Goal: Transaction & Acquisition: Book appointment/travel/reservation

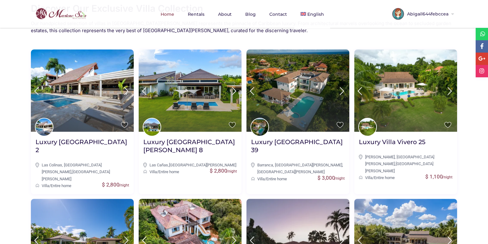
scroll to position [252, 0]
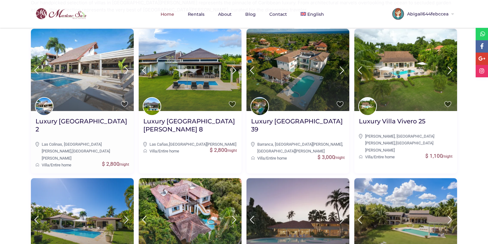
click at [96, 68] on img at bounding box center [82, 70] width 103 height 82
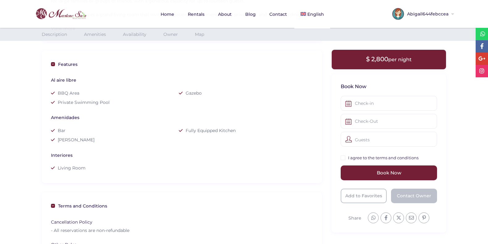
scroll to position [238, 0]
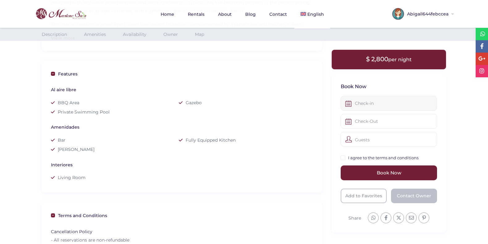
click at [365, 103] on input "text" at bounding box center [389, 103] width 96 height 15
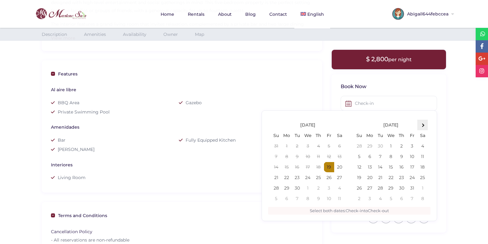
click at [424, 125] on span at bounding box center [422, 124] width 3 height 3
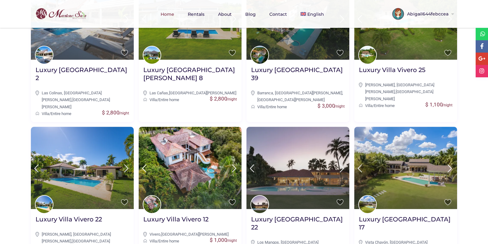
scroll to position [305, 0]
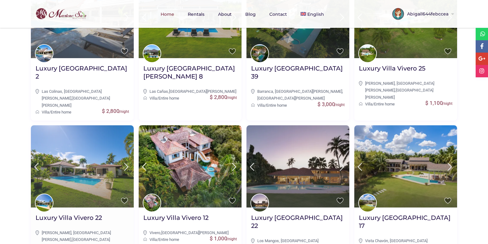
click at [100, 132] on img at bounding box center [82, 166] width 103 height 82
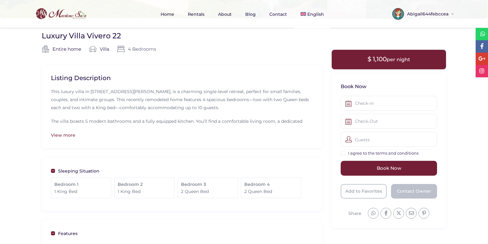
scroll to position [145, 0]
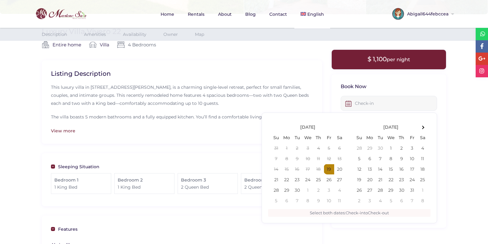
click at [378, 105] on input "text" at bounding box center [389, 103] width 96 height 15
click at [423, 127] on th at bounding box center [422, 125] width 11 height 11
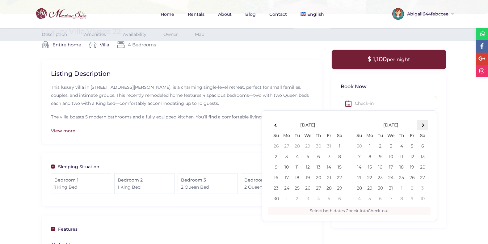
click at [423, 127] on th at bounding box center [422, 125] width 11 height 11
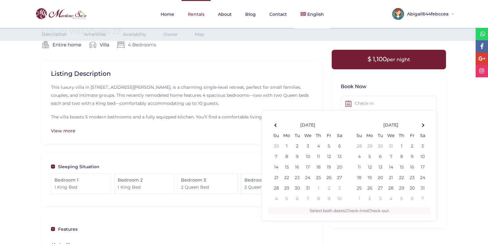
click at [187, 15] on link "Rentals" at bounding box center [196, 14] width 29 height 28
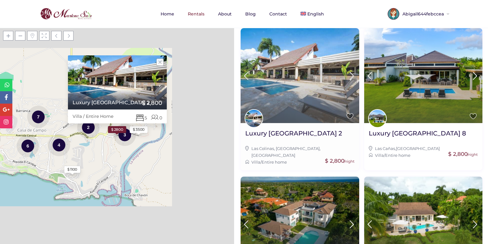
scroll to position [95, 0]
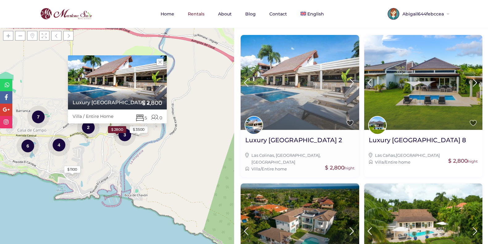
click at [312, 99] on img at bounding box center [300, 82] width 118 height 95
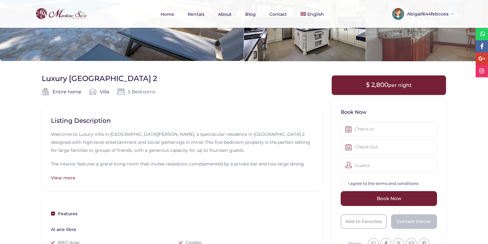
scroll to position [156, 0]
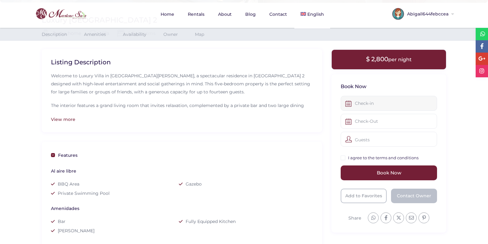
click at [369, 105] on input "text" at bounding box center [389, 103] width 96 height 15
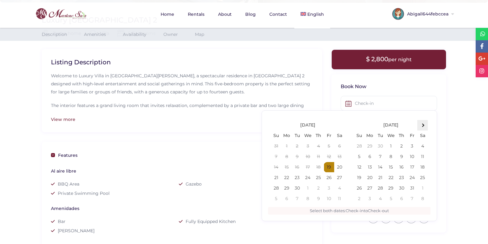
click at [425, 124] on th at bounding box center [422, 125] width 11 height 11
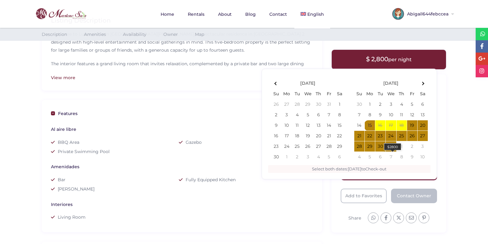
scroll to position [200, 0]
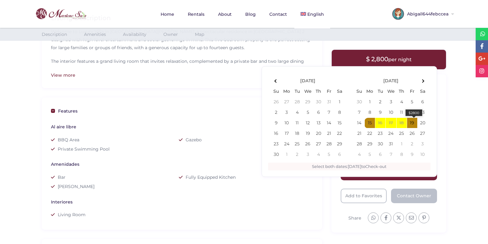
type input "12-15-2025"
type input "12-19-2025"
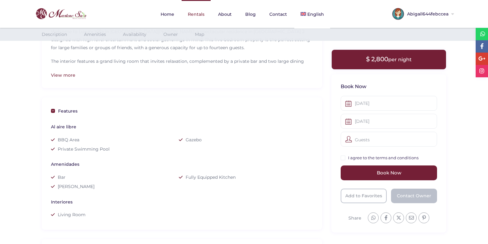
click at [204, 16] on link "Rentals" at bounding box center [196, 14] width 29 height 28
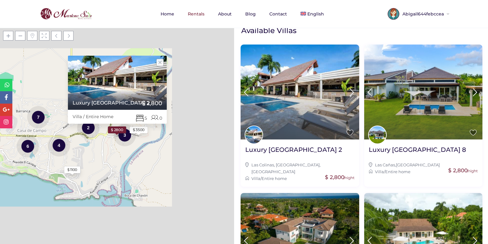
scroll to position [88, 0]
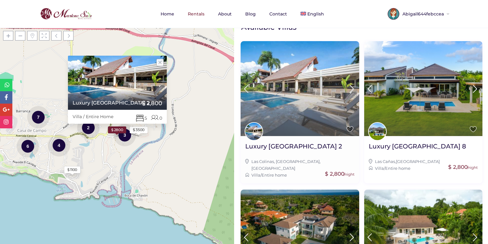
click at [321, 82] on img at bounding box center [300, 88] width 118 height 95
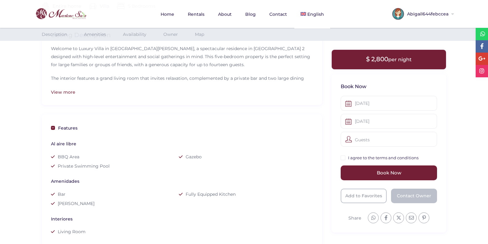
scroll to position [186, 0]
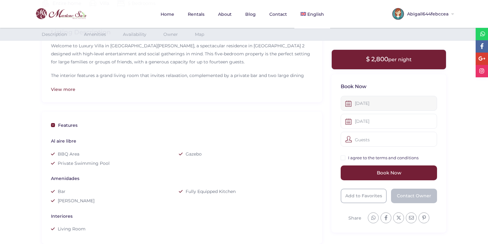
click at [363, 102] on input "12-15-2025" at bounding box center [389, 103] width 96 height 15
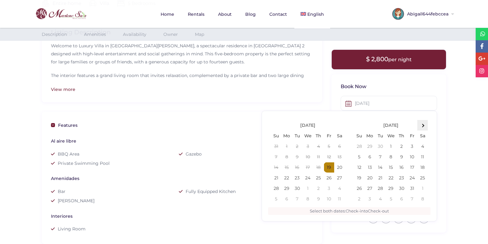
click at [423, 124] on span at bounding box center [422, 125] width 3 height 3
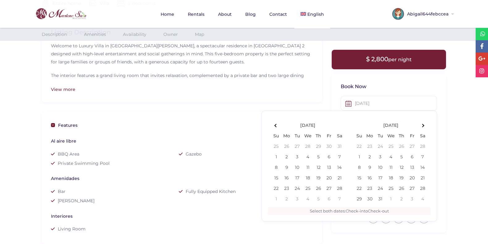
click at [423, 124] on span at bounding box center [422, 125] width 3 height 3
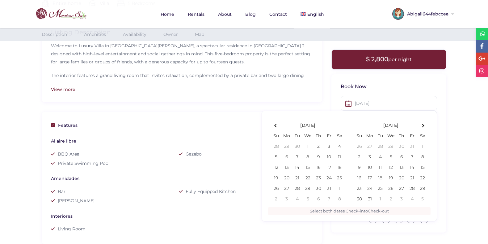
click at [423, 124] on span at bounding box center [422, 125] width 3 height 3
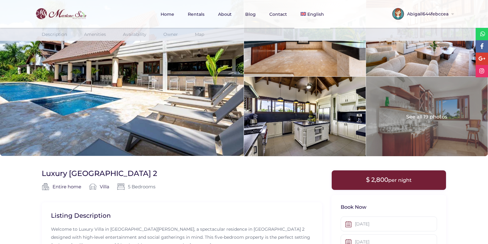
scroll to position [0, 0]
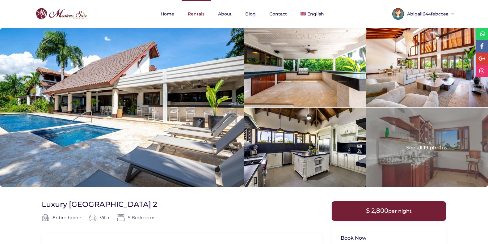
click at [195, 11] on link "Rentals" at bounding box center [196, 14] width 29 height 28
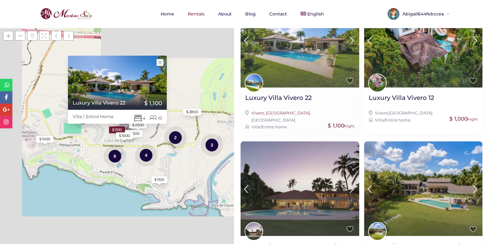
scroll to position [439, 0]
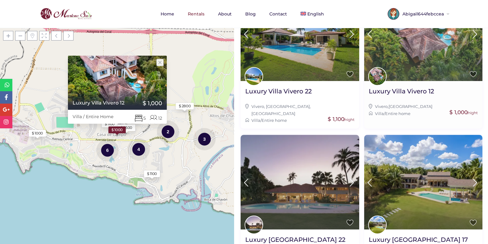
click at [413, 46] on img at bounding box center [423, 33] width 118 height 95
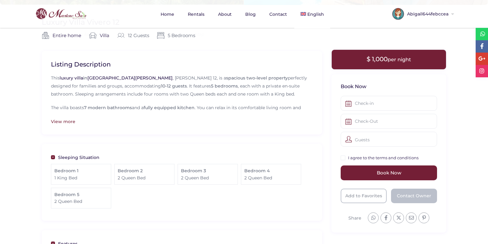
scroll to position [160, 0]
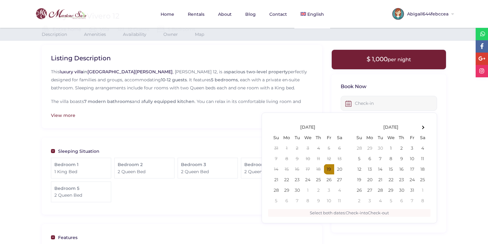
click at [381, 98] on input "text" at bounding box center [389, 103] width 96 height 15
click at [426, 127] on th at bounding box center [422, 125] width 11 height 11
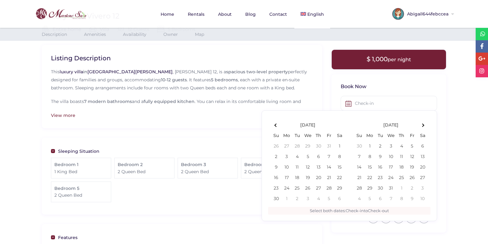
click at [426, 127] on th at bounding box center [422, 125] width 11 height 11
type input "[DATE]"
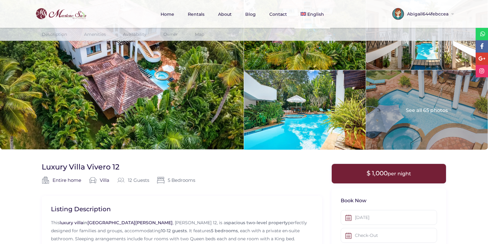
scroll to position [0, 0]
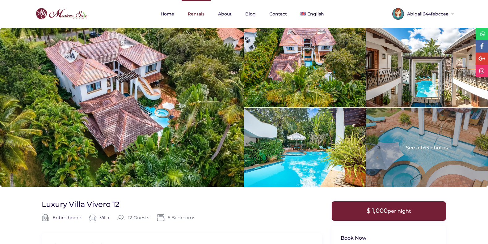
click at [202, 14] on link "Rentals" at bounding box center [196, 14] width 29 height 28
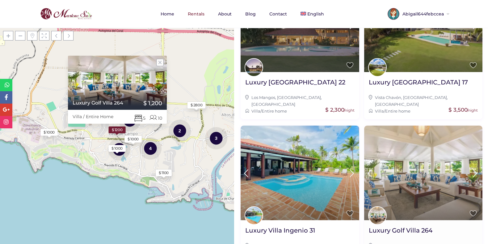
scroll to position [609, 0]
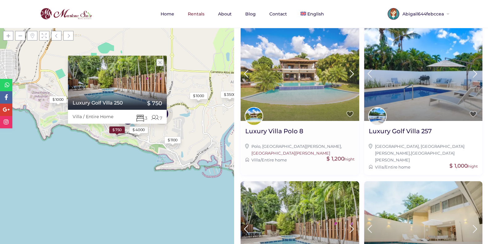
scroll to position [94, 0]
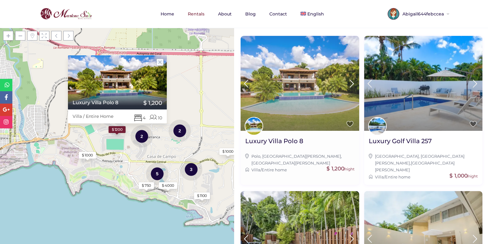
click at [317, 89] on img at bounding box center [300, 83] width 118 height 95
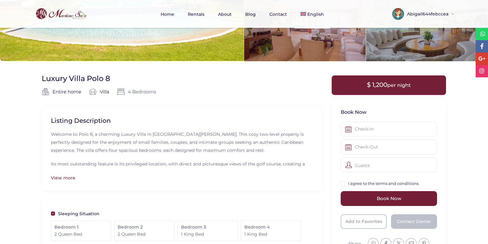
scroll to position [108, 0]
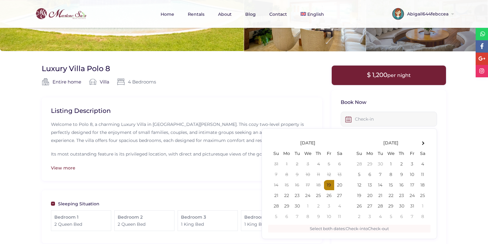
click at [354, 116] on input "text" at bounding box center [389, 119] width 96 height 15
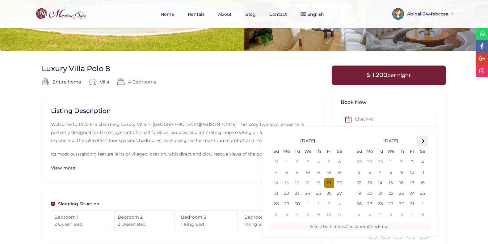
click at [423, 144] on th at bounding box center [422, 141] width 11 height 11
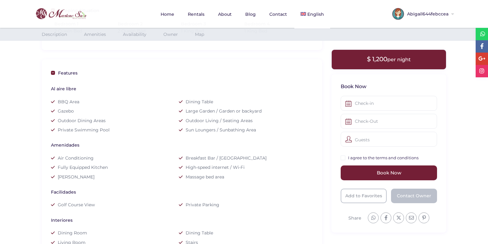
scroll to position [194, 0]
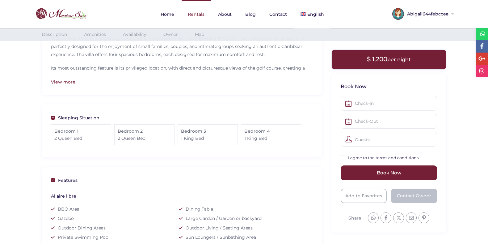
click at [197, 13] on link "Rentals" at bounding box center [196, 14] width 29 height 28
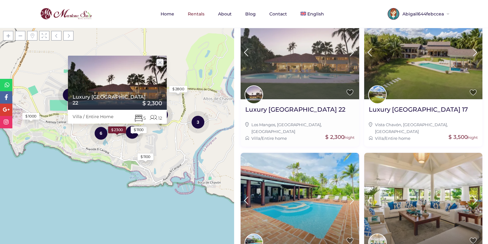
scroll to position [609, 0]
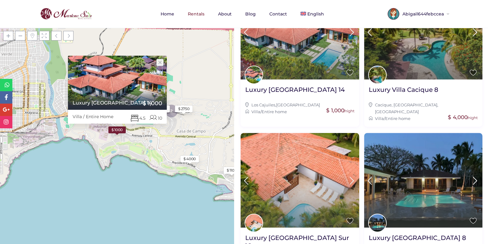
scroll to position [153, 0]
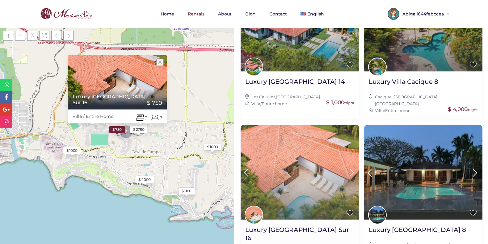
click at [311, 158] on img at bounding box center [300, 172] width 118 height 95
click at [293, 184] on img at bounding box center [300, 172] width 118 height 95
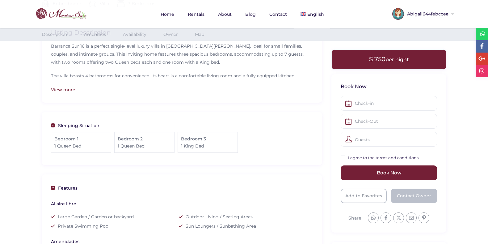
scroll to position [189, 0]
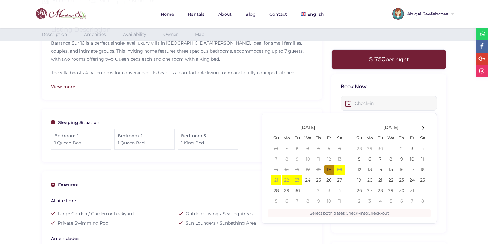
click at [373, 107] on input "text" at bounding box center [389, 103] width 96 height 15
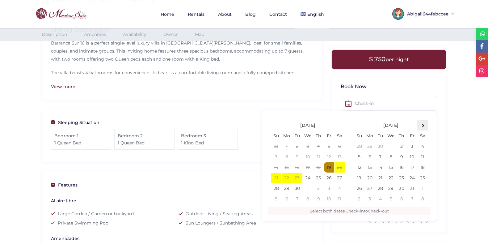
click at [423, 124] on span at bounding box center [422, 125] width 3 height 3
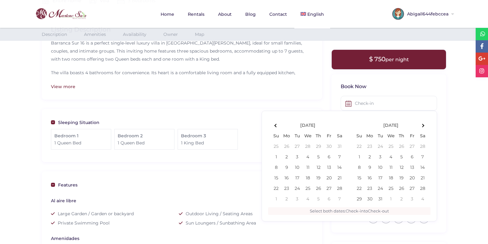
click at [423, 124] on span at bounding box center [422, 125] width 3 height 3
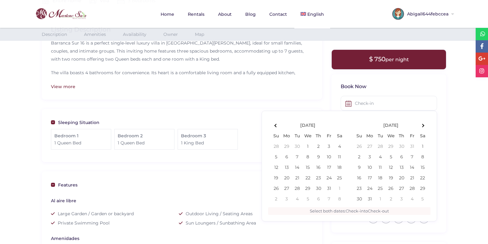
click at [423, 124] on span at bounding box center [422, 125] width 3 height 3
click at [280, 121] on th at bounding box center [276, 125] width 11 height 11
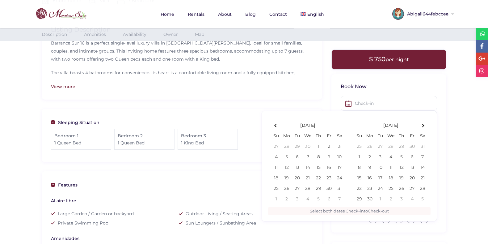
click at [280, 121] on th at bounding box center [276, 125] width 11 height 11
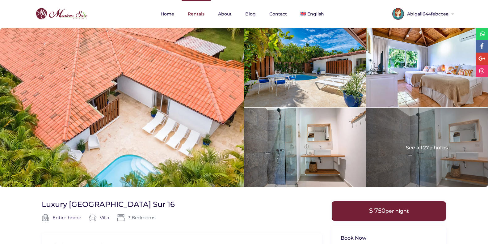
click at [198, 14] on link "Rentals" at bounding box center [196, 14] width 29 height 28
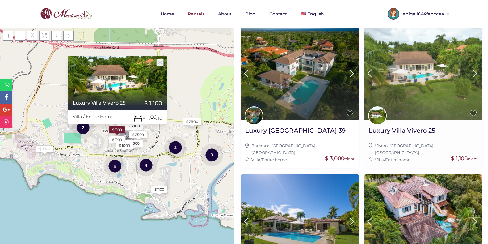
scroll to position [609, 0]
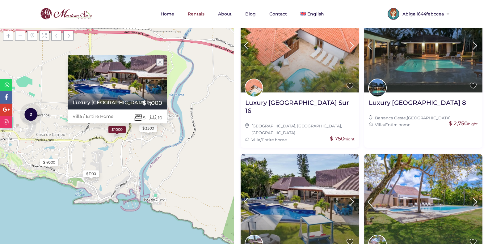
scroll to position [280, 0]
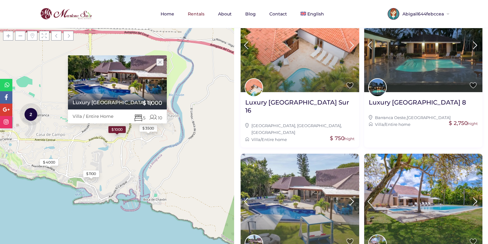
click at [315, 171] on img at bounding box center [300, 201] width 118 height 95
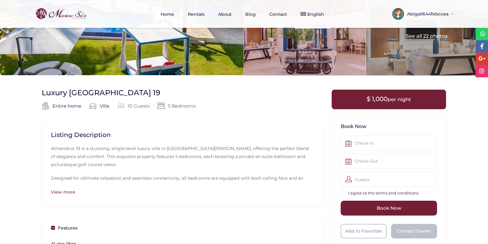
scroll to position [113, 0]
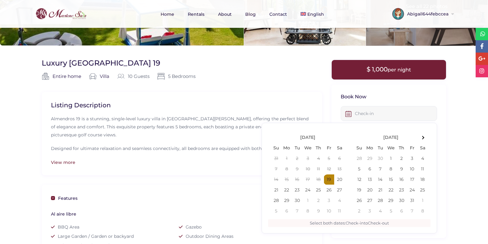
click at [374, 106] on input "text" at bounding box center [389, 113] width 96 height 15
click at [422, 136] on span at bounding box center [422, 134] width 3 height 3
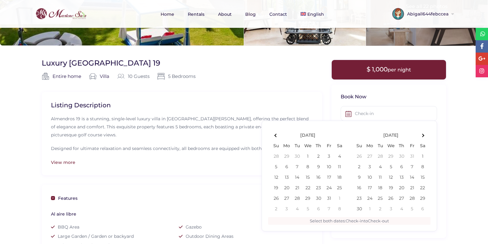
click at [422, 136] on span at bounding box center [422, 134] width 3 height 3
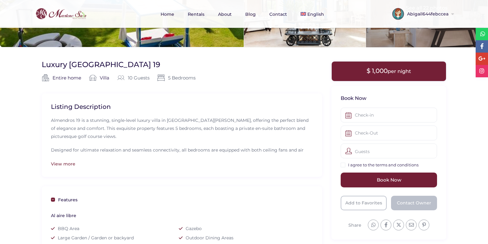
scroll to position [0, 0]
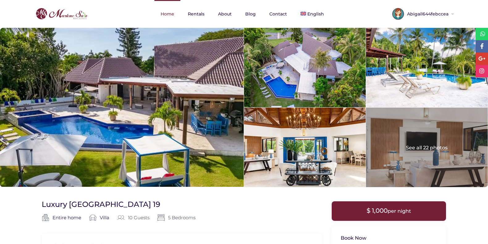
click at [169, 16] on link "Home" at bounding box center [167, 14] width 26 height 28
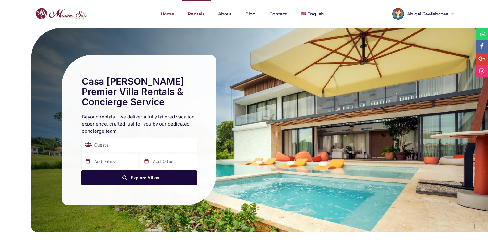
click at [197, 15] on link "Rentals" at bounding box center [196, 14] width 29 height 28
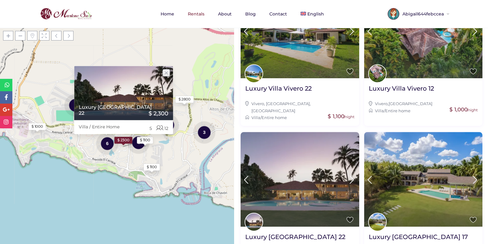
scroll to position [609, 0]
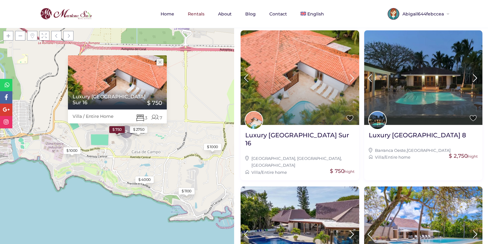
scroll to position [253, 0]
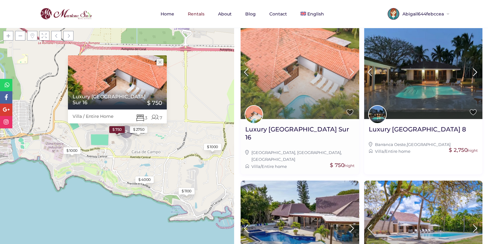
click at [307, 91] on img at bounding box center [300, 71] width 118 height 95
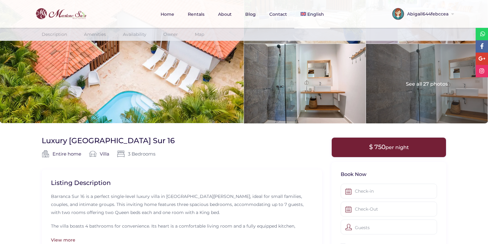
scroll to position [9, 0]
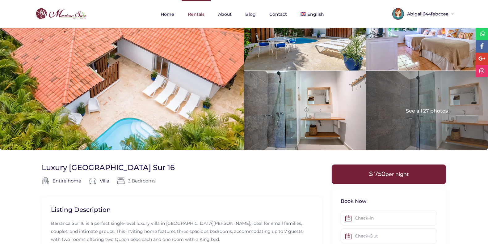
click at [191, 9] on link "Rentals" at bounding box center [196, 14] width 29 height 28
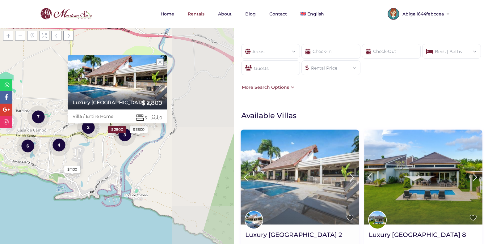
click at [287, 187] on img at bounding box center [300, 176] width 118 height 95
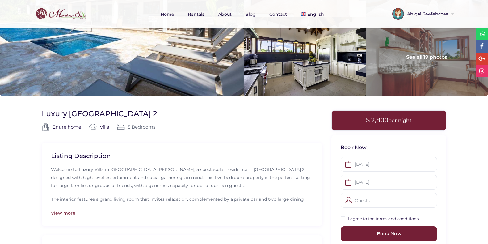
scroll to position [98, 0]
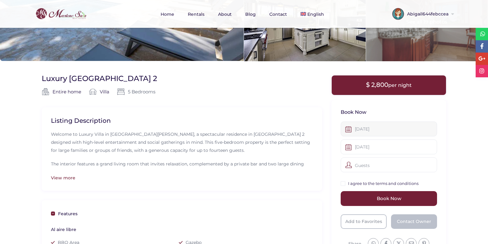
click at [365, 127] on input "12-15-2025" at bounding box center [389, 128] width 96 height 15
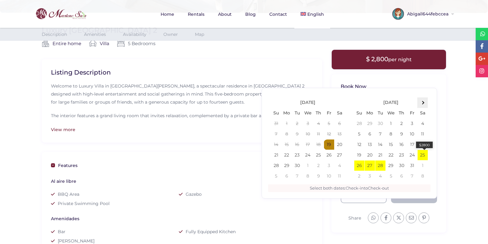
scroll to position [160, 0]
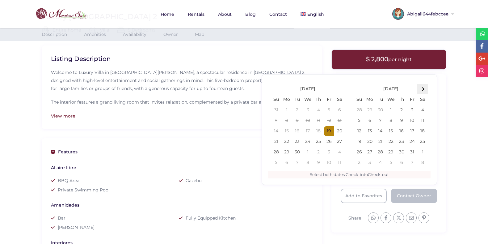
click at [425, 87] on th at bounding box center [422, 89] width 11 height 11
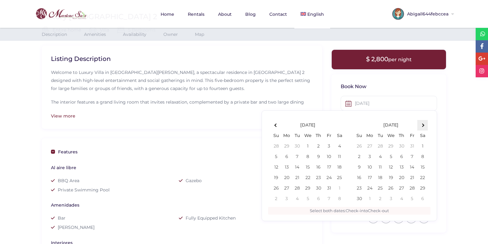
click at [424, 125] on th at bounding box center [422, 125] width 11 height 11
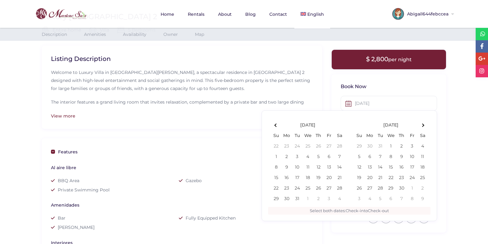
click at [424, 125] on th at bounding box center [422, 125] width 11 height 11
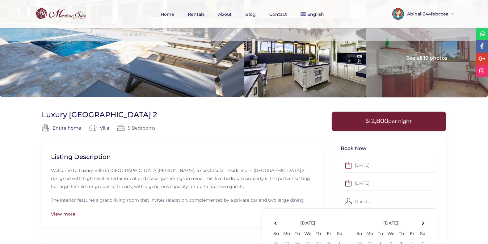
scroll to position [0, 0]
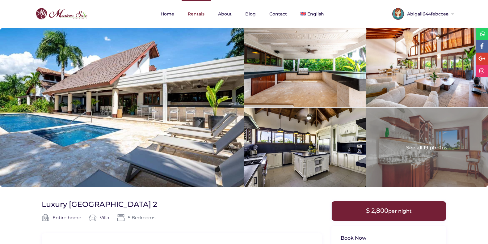
click at [192, 15] on link "Rentals" at bounding box center [196, 14] width 29 height 28
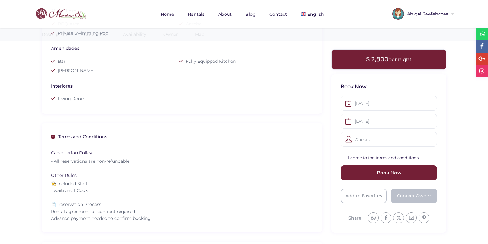
scroll to position [330, 0]
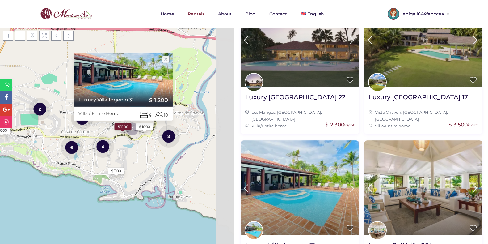
scroll to position [609, 0]
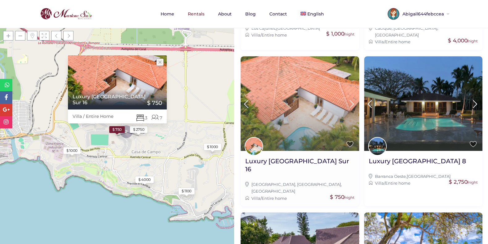
scroll to position [214, 0]
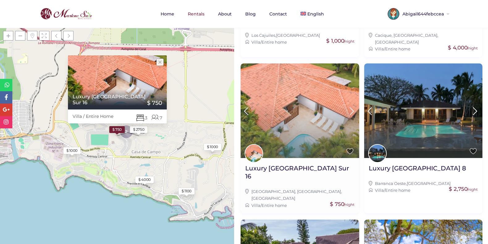
click at [307, 100] on img at bounding box center [300, 110] width 118 height 95
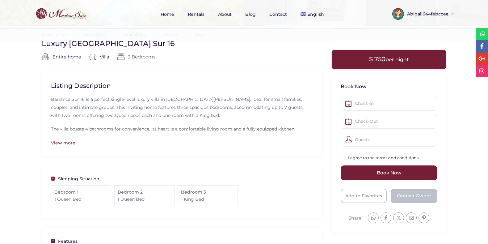
scroll to position [136, 0]
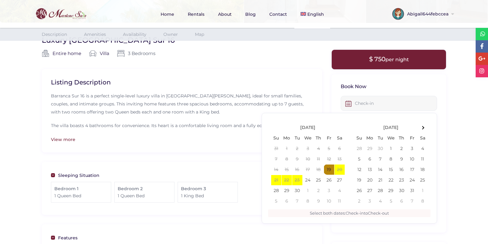
click at [366, 102] on input "text" at bounding box center [389, 103] width 96 height 15
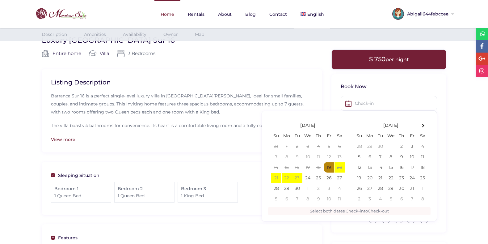
click at [169, 14] on link "Home" at bounding box center [167, 14] width 26 height 28
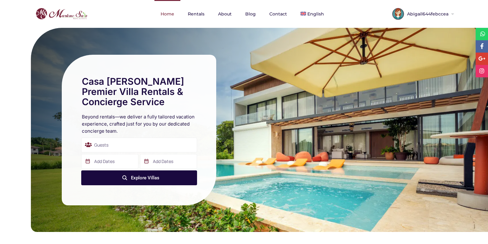
click at [166, 14] on link "Home" at bounding box center [167, 14] width 26 height 28
click at [201, 13] on link "Rentals" at bounding box center [196, 14] width 29 height 28
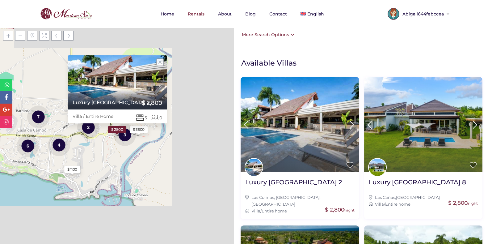
scroll to position [54, 0]
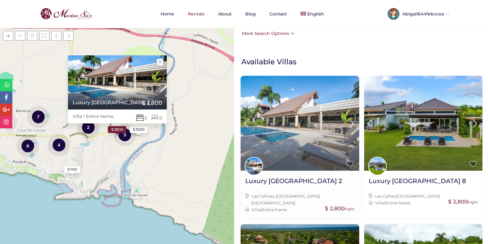
click at [316, 116] on img at bounding box center [300, 123] width 118 height 95
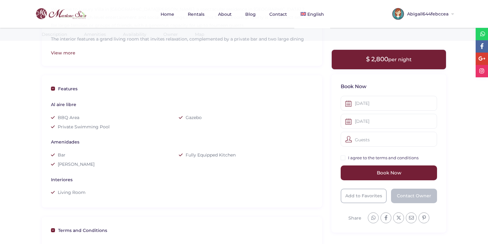
scroll to position [232, 0]
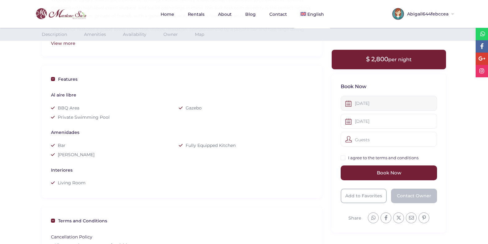
click at [368, 104] on input "[DATE]" at bounding box center [389, 103] width 96 height 15
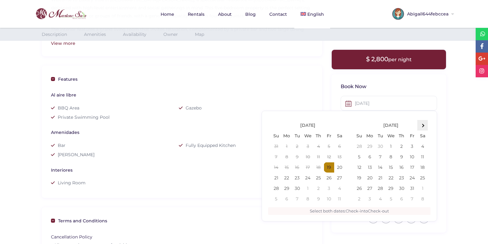
click at [423, 122] on th at bounding box center [422, 125] width 11 height 11
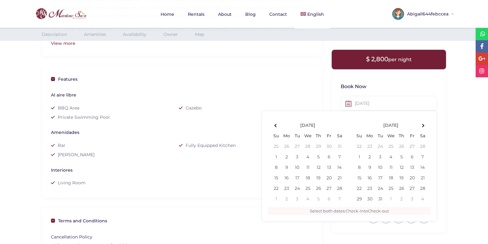
click at [423, 122] on th at bounding box center [422, 125] width 11 height 11
click at [255, 181] on div "Interiores Living Room" at bounding box center [182, 175] width 262 height 28
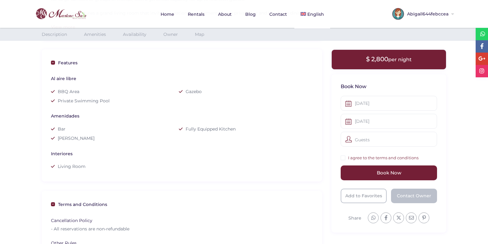
scroll to position [250, 0]
click at [257, 160] on div "Interiores Living Room" at bounding box center [182, 157] width 262 height 28
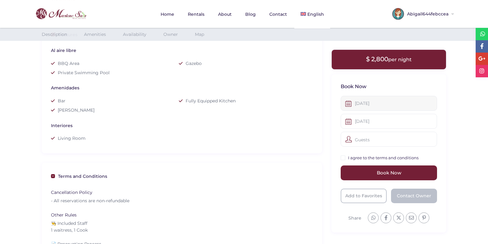
click at [369, 103] on input "[DATE]" at bounding box center [389, 103] width 96 height 15
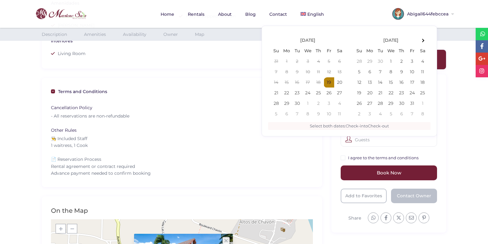
scroll to position [361, 0]
click at [424, 43] on th at bounding box center [422, 41] width 11 height 11
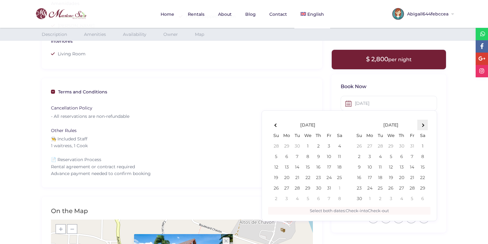
click at [424, 126] on th at bounding box center [422, 125] width 11 height 11
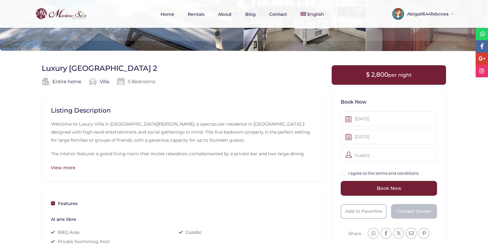
scroll to position [105, 0]
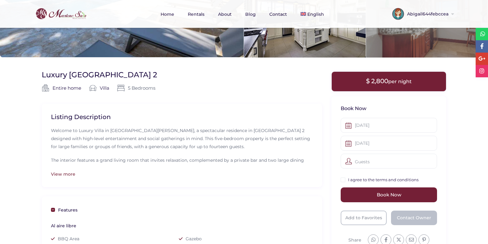
scroll to position [171, 0]
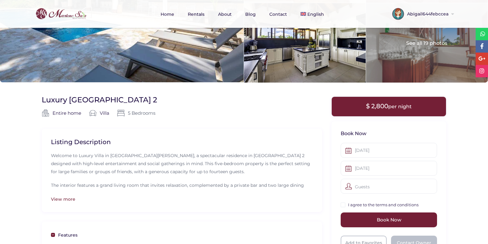
scroll to position [86, 0]
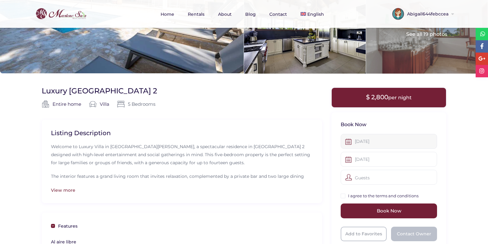
click at [361, 140] on input "[DATE]" at bounding box center [389, 141] width 96 height 15
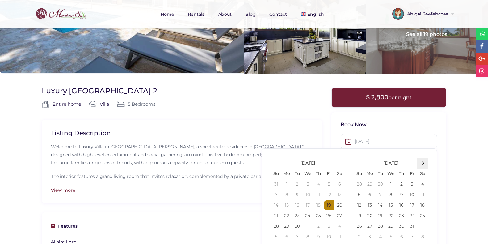
click at [423, 161] on th at bounding box center [422, 163] width 11 height 11
click at [276, 162] on span at bounding box center [275, 162] width 3 height 3
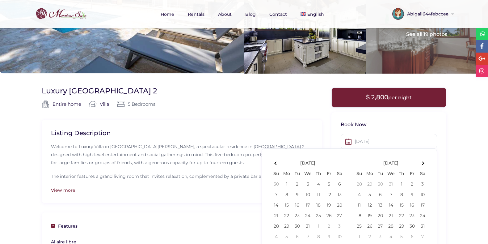
click at [276, 162] on span at bounding box center [275, 162] width 3 height 3
click at [386, 144] on input "[DATE]" at bounding box center [389, 141] width 96 height 15
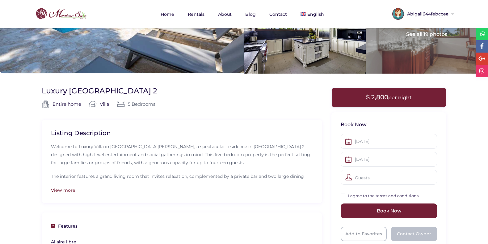
click at [429, 20] on div "Abigail644febccea" at bounding box center [421, 19] width 65 height 28
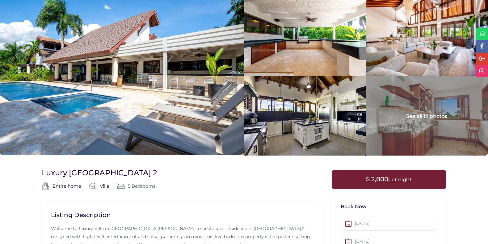
scroll to position [0, 0]
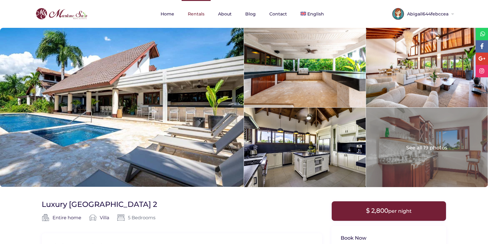
click at [191, 11] on link "Rentals" at bounding box center [196, 14] width 29 height 28
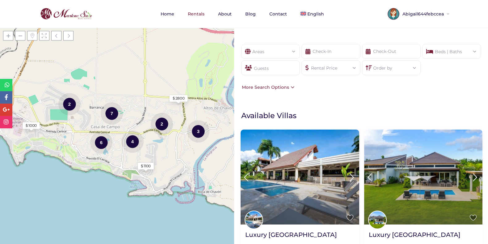
click at [279, 47] on div "Areas" at bounding box center [270, 49] width 49 height 11
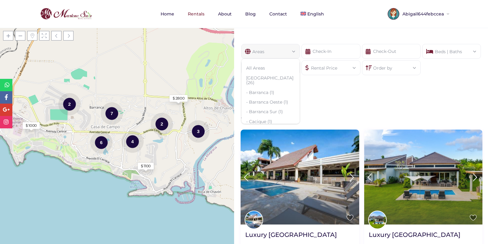
drag, startPoint x: 323, startPoint y: 95, endPoint x: 323, endPoint y: 92, distance: 3.4
click at [323, 95] on div "Areas All Areas Casa De Campo (26) - Barranca (1) - Barranca Oeste (1) - Barran…" at bounding box center [361, 67] width 254 height 65
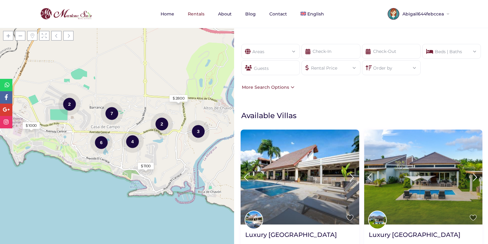
click at [321, 70] on div "Rental Price" at bounding box center [330, 66] width 49 height 11
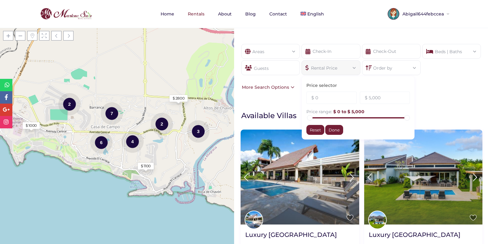
click at [321, 70] on div "Rental Price" at bounding box center [330, 66] width 49 height 11
